Goal: Find specific page/section: Find specific page/section

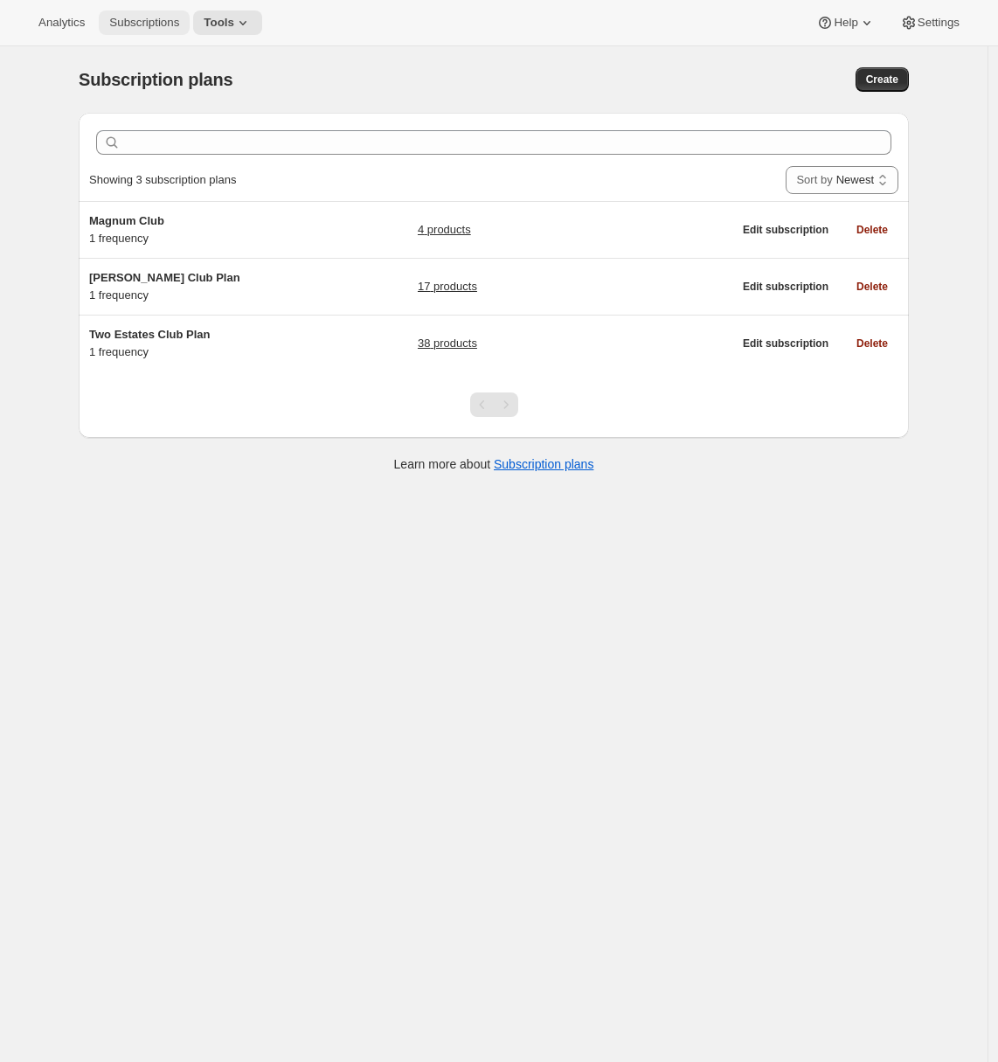
click at [137, 30] on button "Subscriptions" at bounding box center [144, 22] width 91 height 24
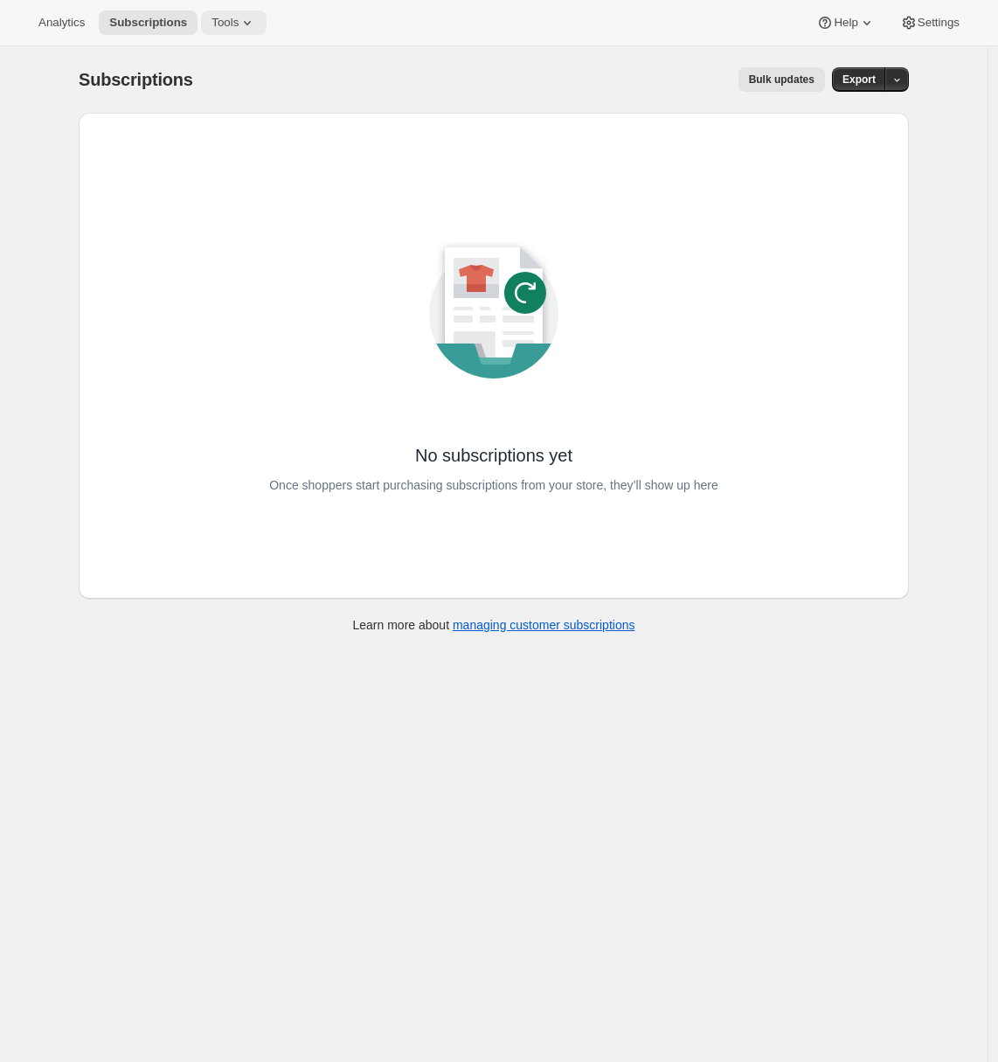
click at [252, 31] on icon at bounding box center [247, 22] width 17 height 17
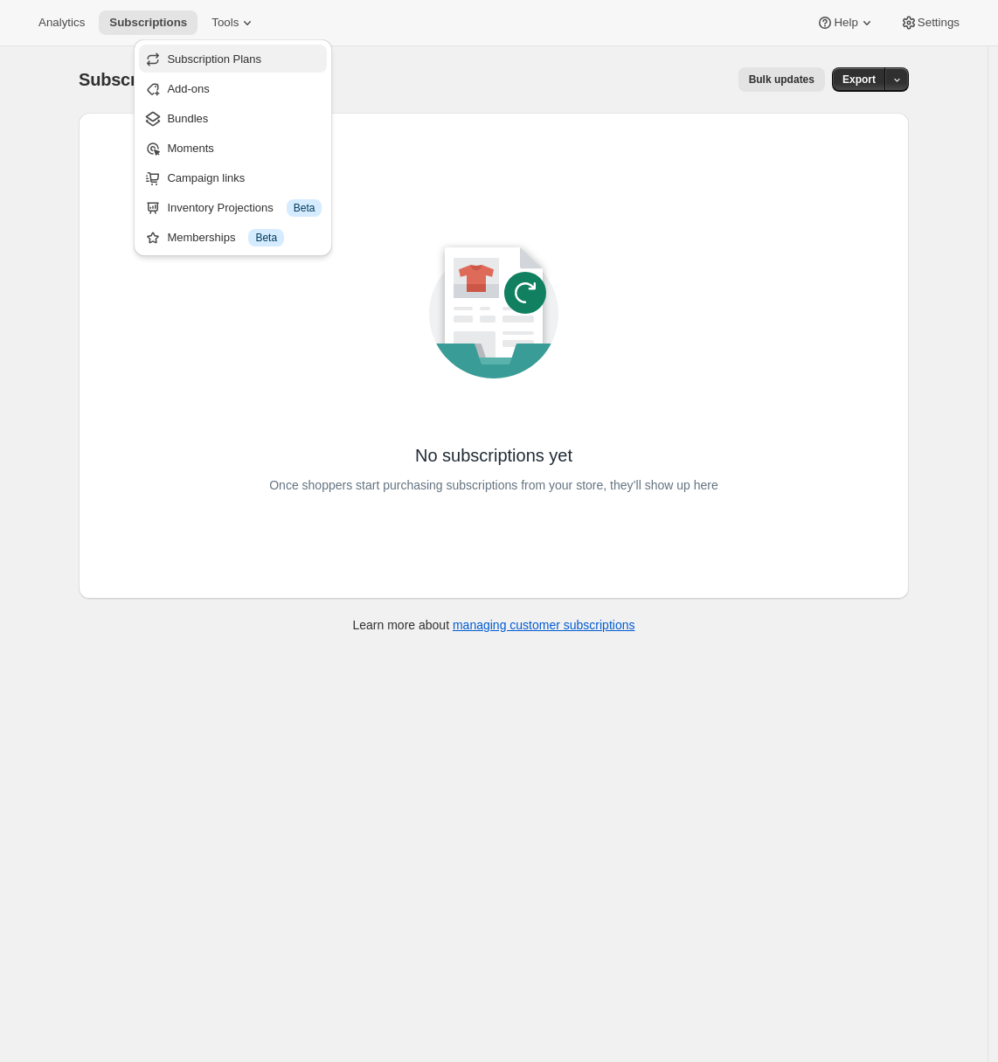
click at [237, 66] on span "Subscription Plans" at bounding box center [244, 59] width 155 height 17
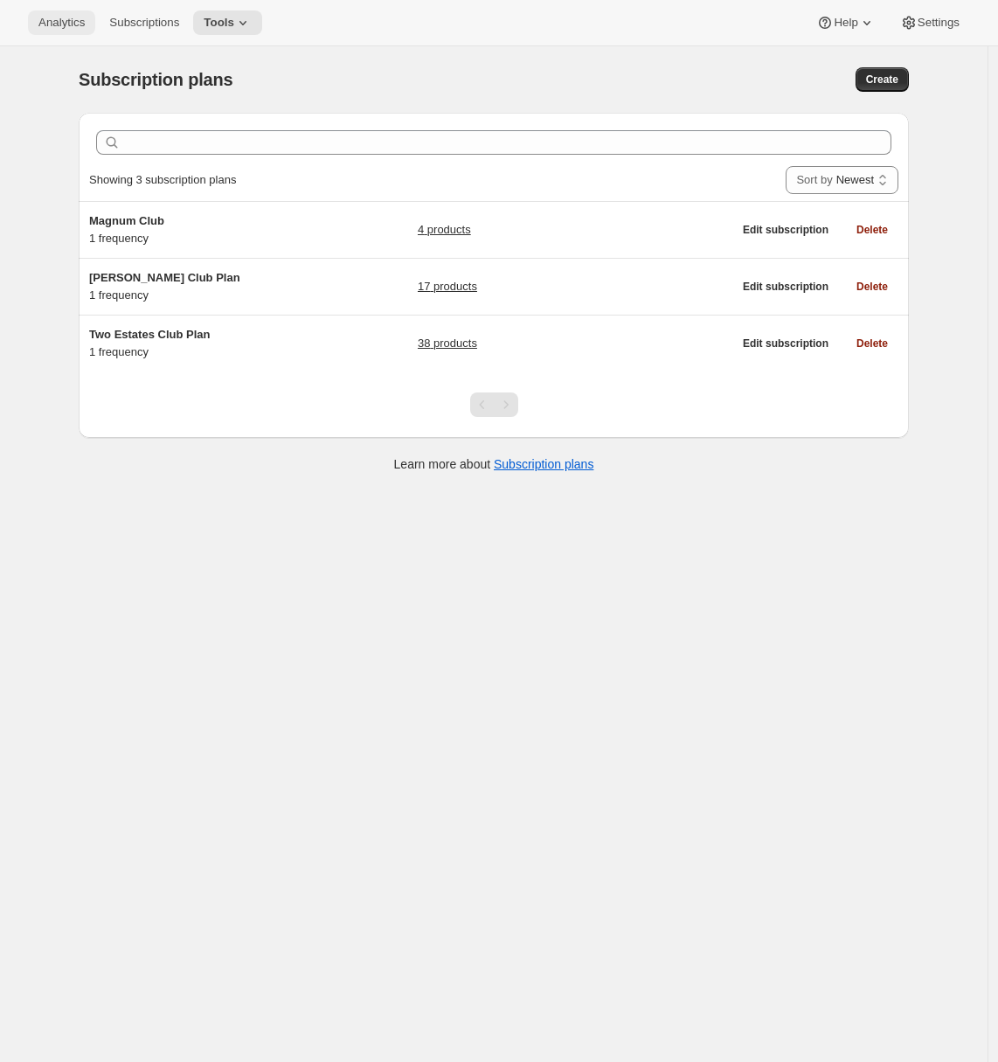
click at [57, 25] on span "Analytics" at bounding box center [61, 23] width 46 height 14
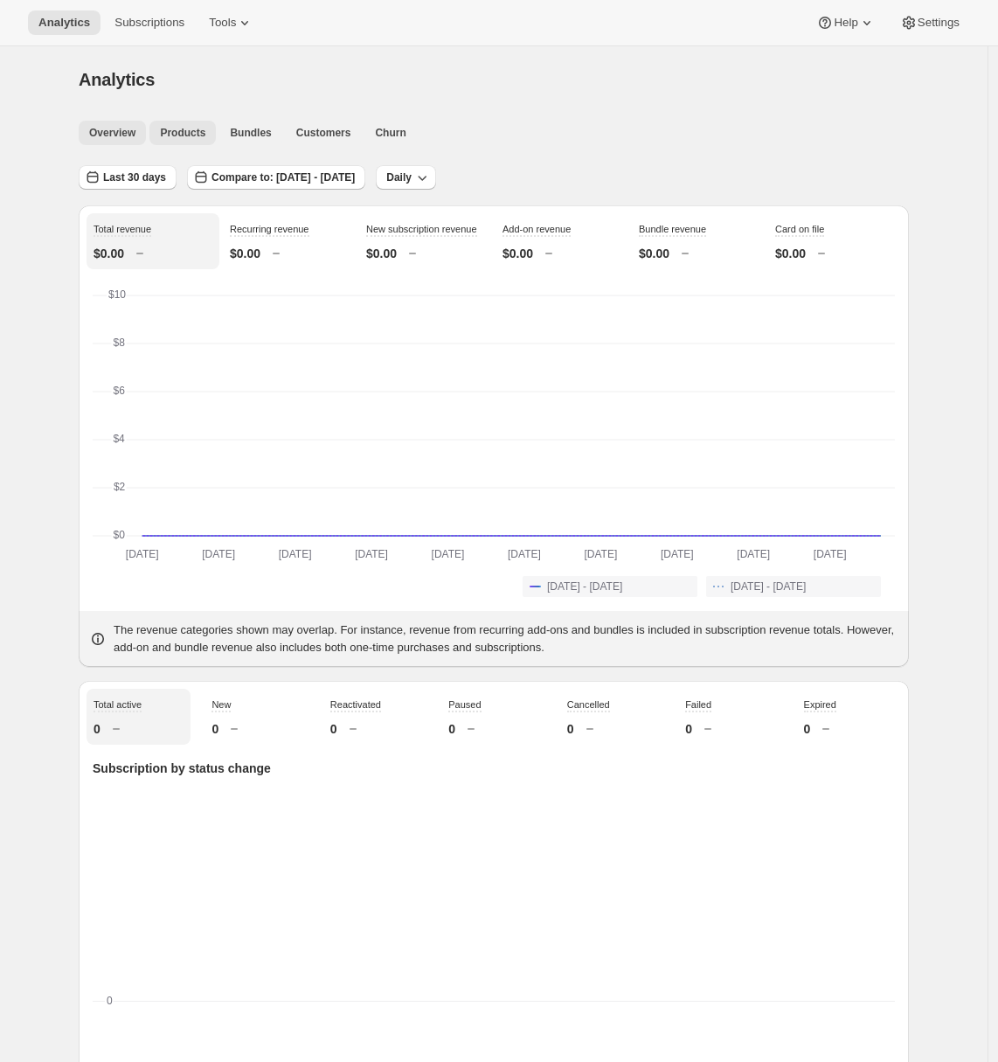
click at [183, 128] on span "Products" at bounding box center [182, 133] width 45 height 14
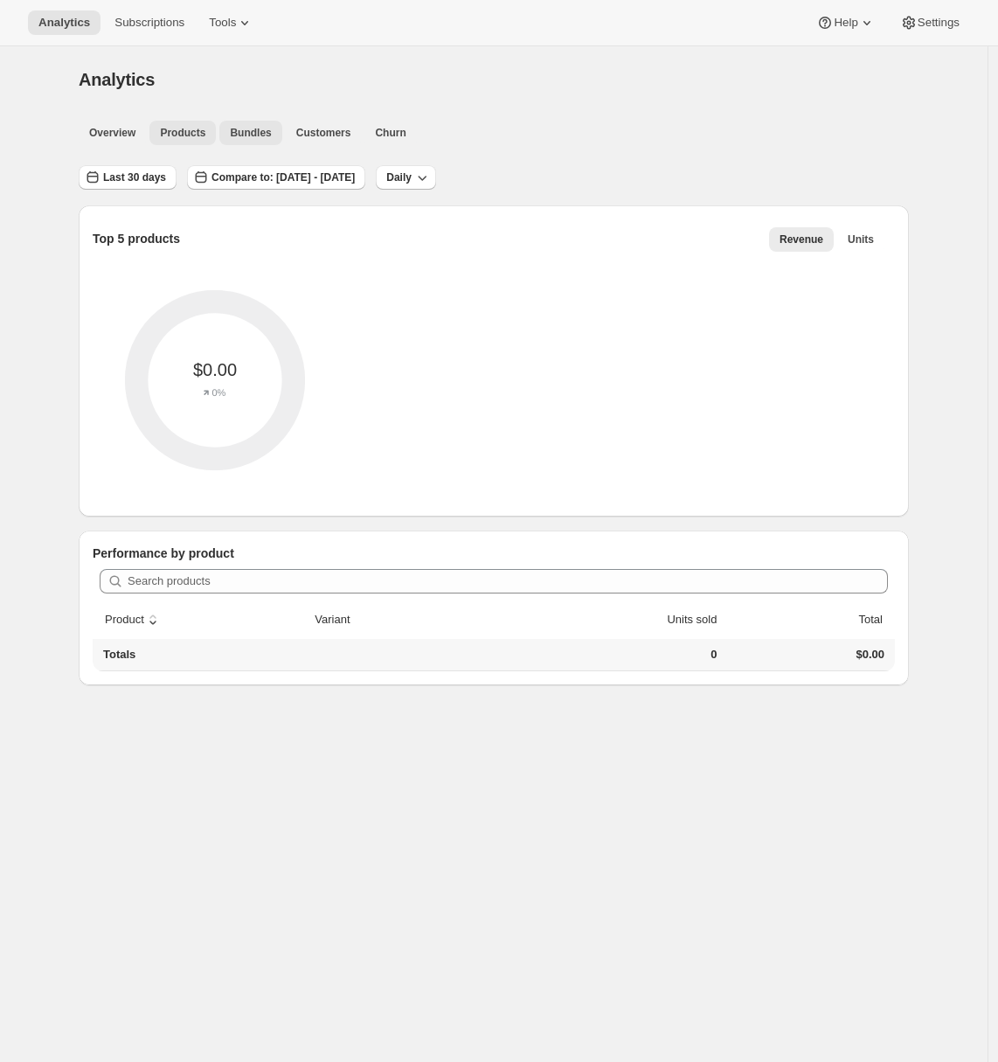
click at [235, 135] on span "Bundles" at bounding box center [250, 133] width 41 height 14
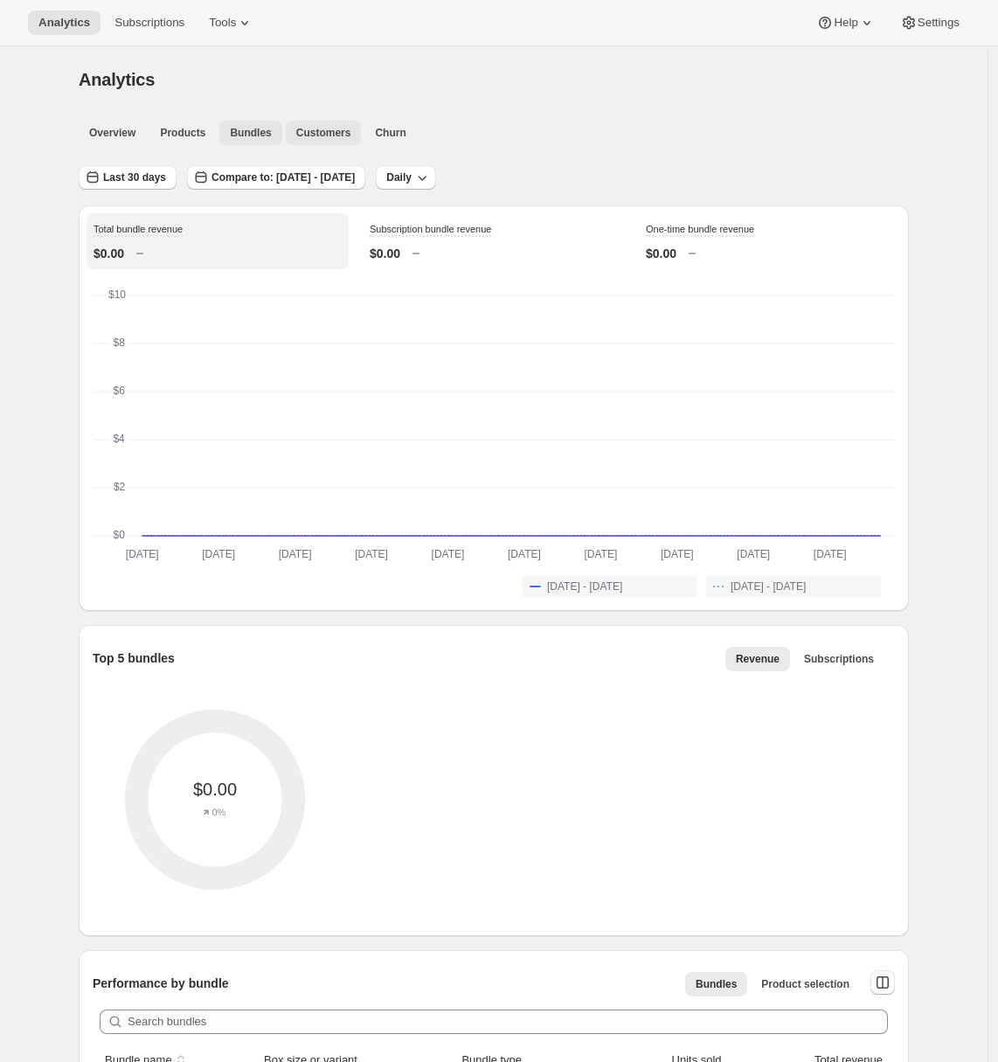
click at [321, 138] on span "Customers" at bounding box center [323, 133] width 55 height 14
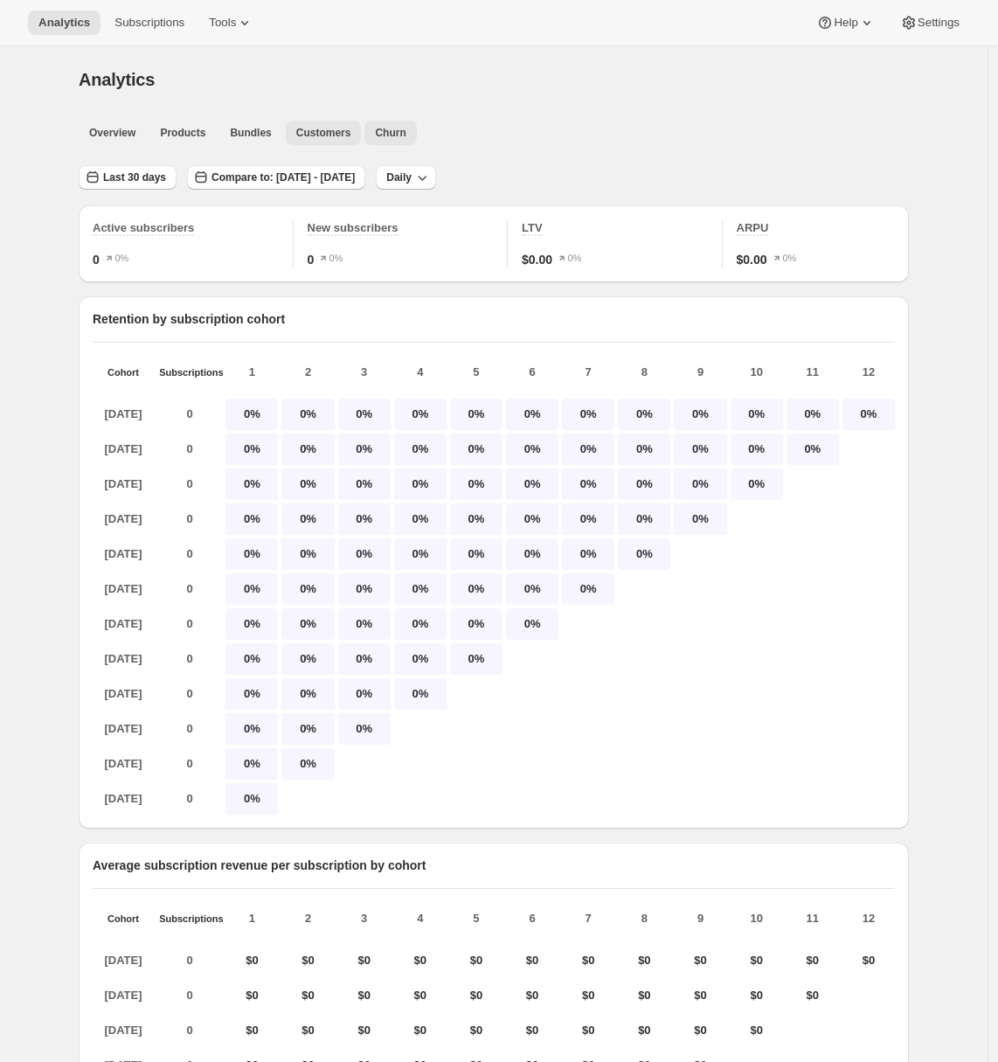
click at [405, 133] on span "Churn" at bounding box center [390, 133] width 31 height 14
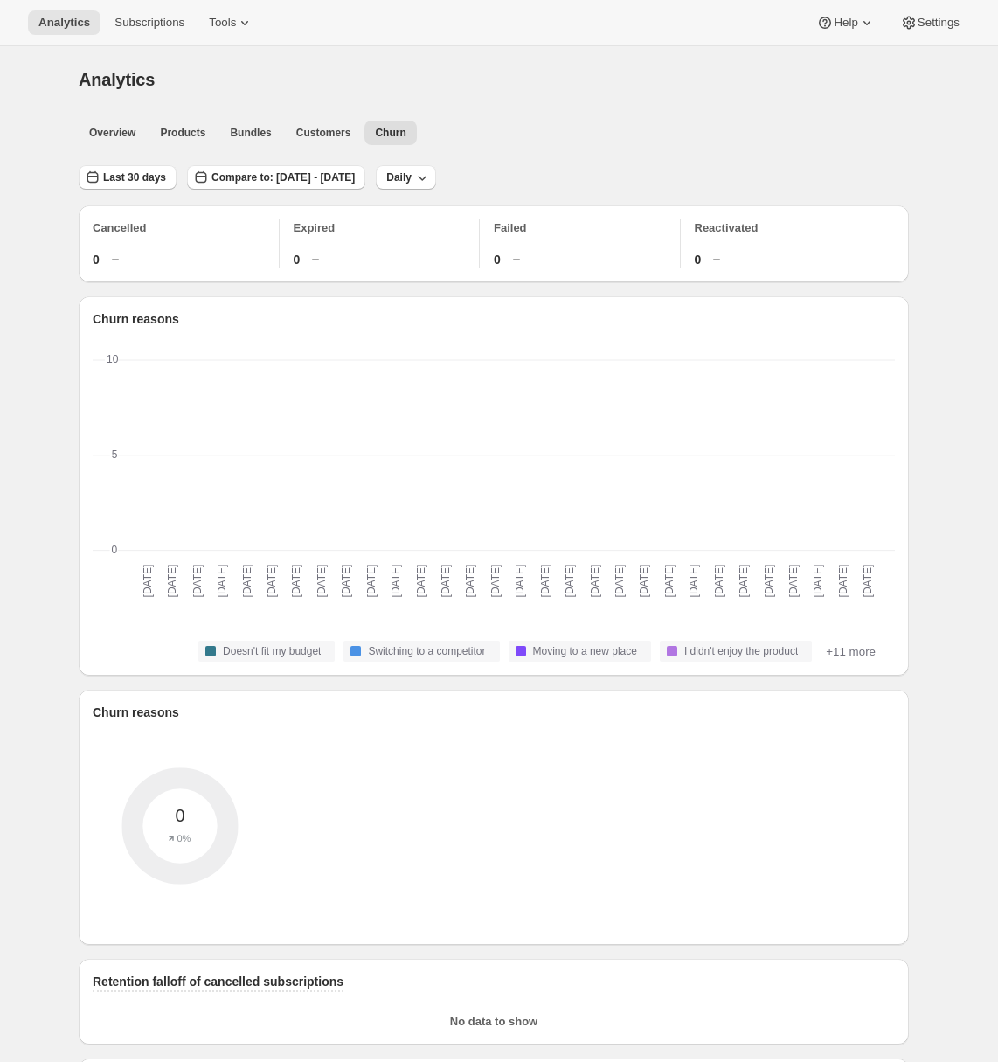
click at [101, 43] on div "Analytics Subscriptions Tools Help Settings" at bounding box center [499, 23] width 998 height 46
click at [127, 28] on span "Subscriptions" at bounding box center [149, 23] width 70 height 14
